Goal: Navigation & Orientation: Find specific page/section

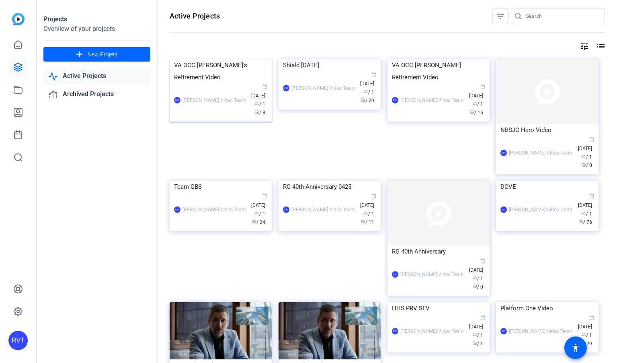
click at [206, 83] on div "VA OCC [PERSON_NAME]’s Retirement Video" at bounding box center [220, 71] width 93 height 24
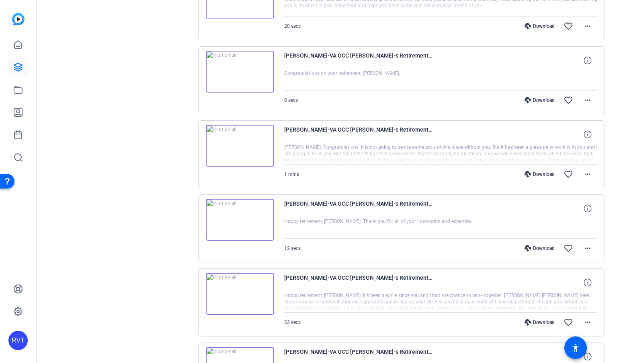
scroll to position [286, 0]
